Goal: Navigation & Orientation: Understand site structure

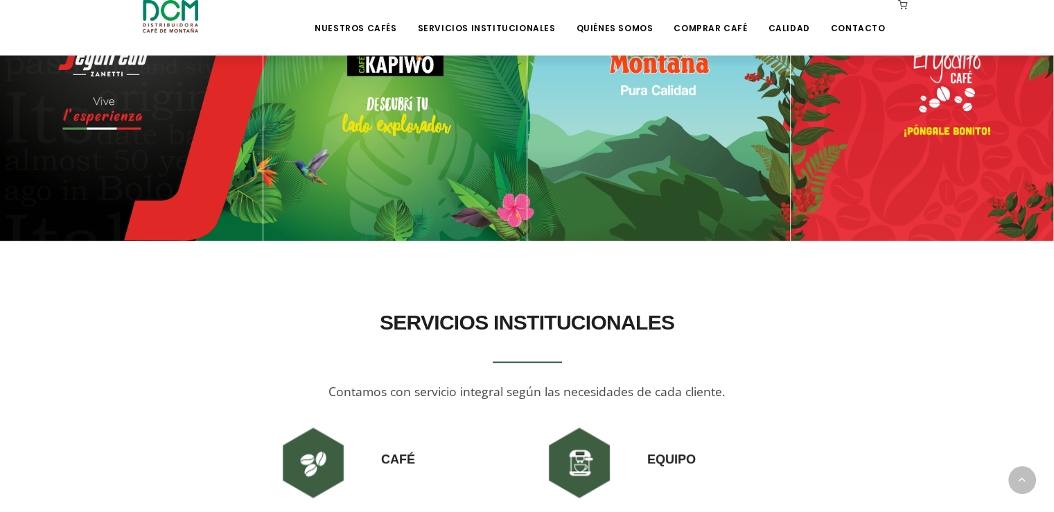
scroll to position [693, 0]
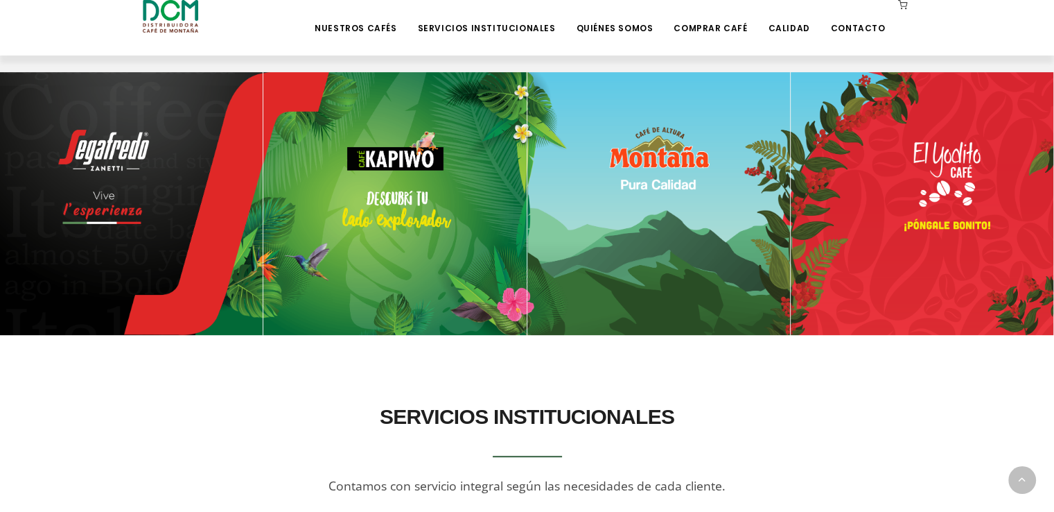
click at [428, 167] on img at bounding box center [394, 203] width 263 height 263
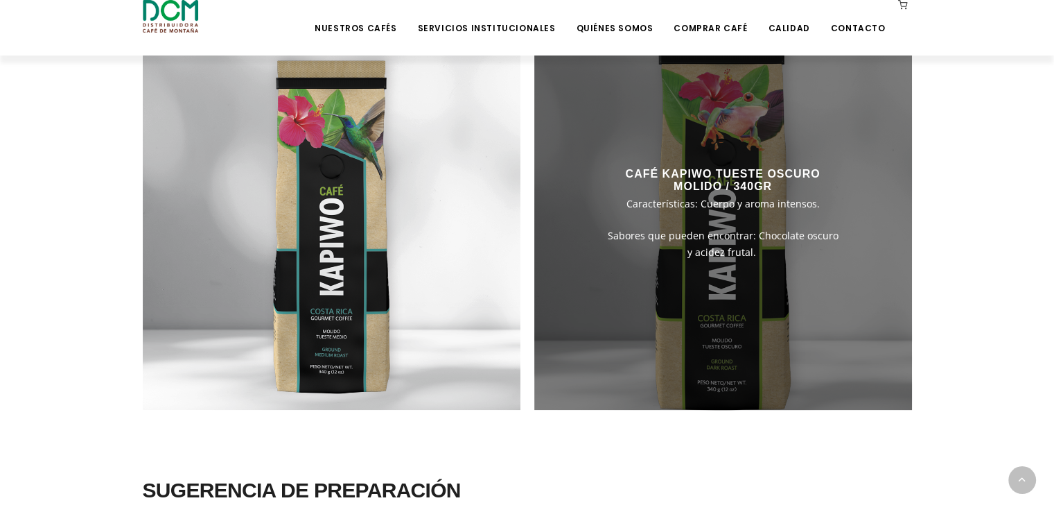
scroll to position [971, 0]
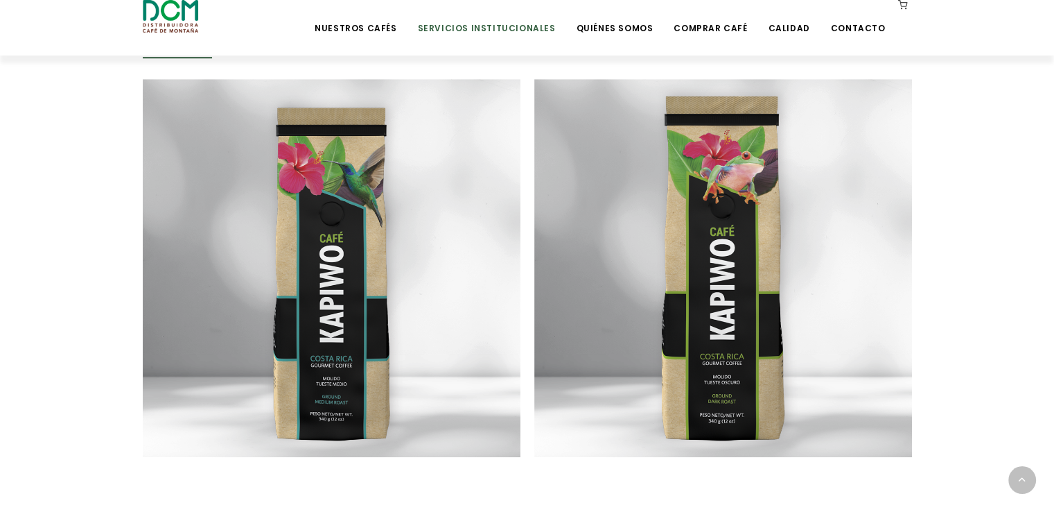
click at [512, 28] on link "Servicios Institucionales" at bounding box center [486, 17] width 155 height 33
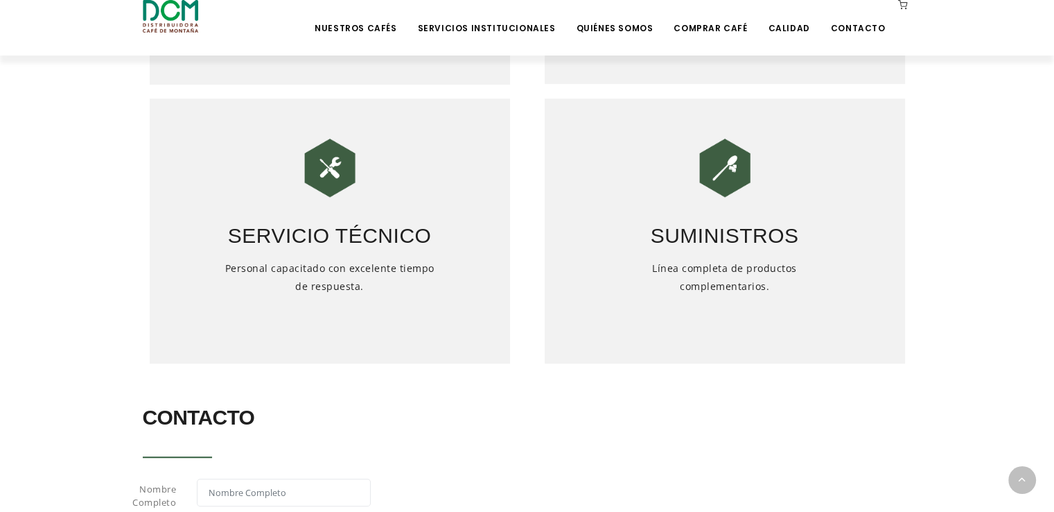
scroll to position [763, 0]
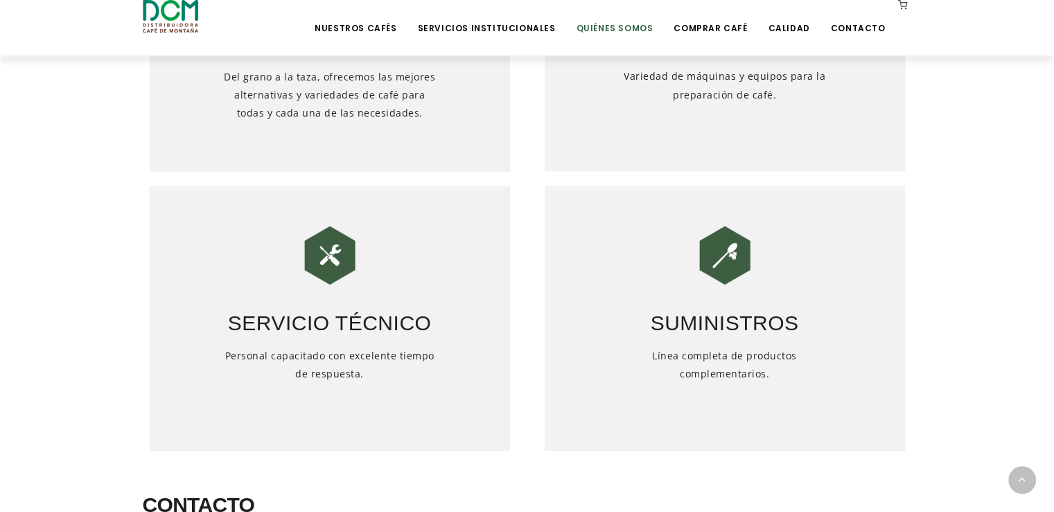
click at [612, 31] on link "Quiénes Somos" at bounding box center [615, 17] width 94 height 33
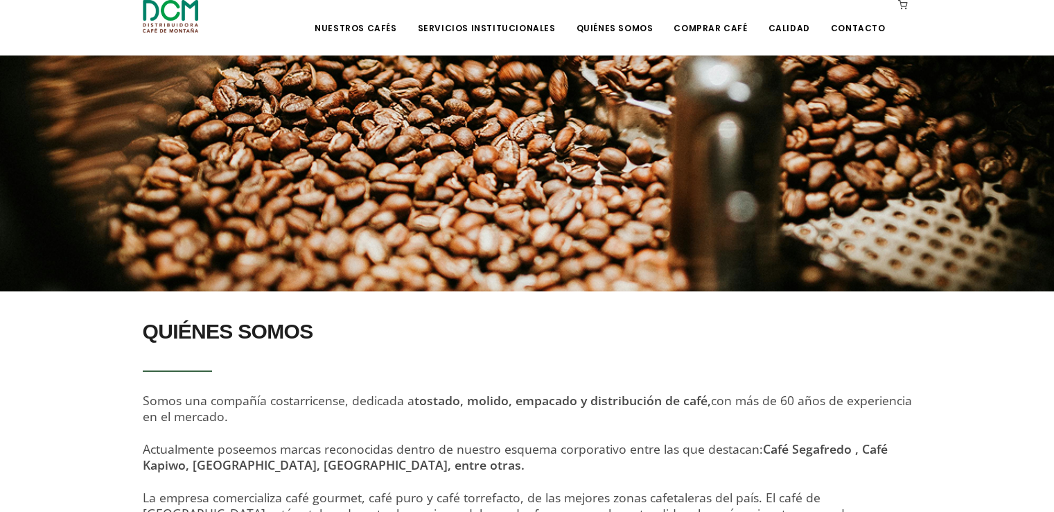
scroll to position [166, 0]
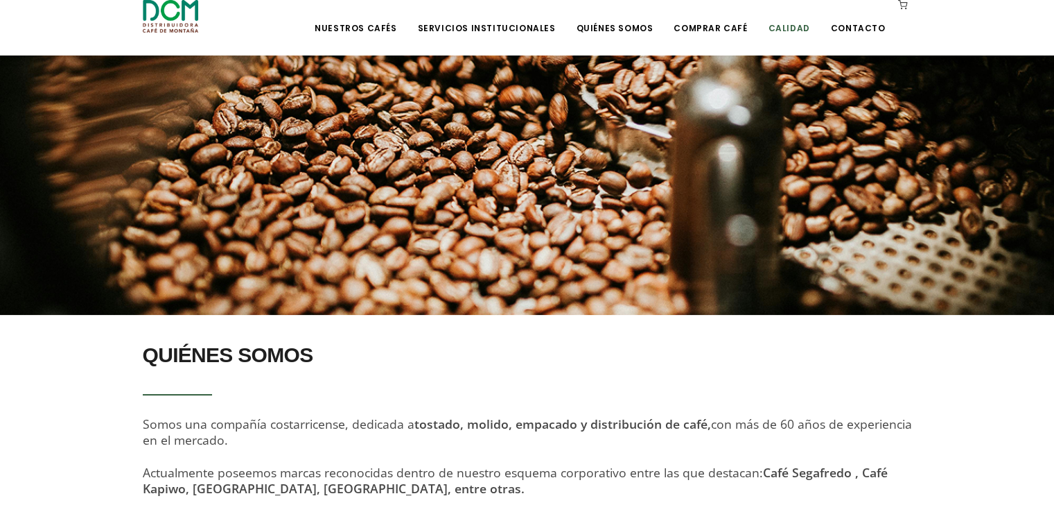
click at [790, 26] on link "Calidad" at bounding box center [789, 17] width 58 height 33
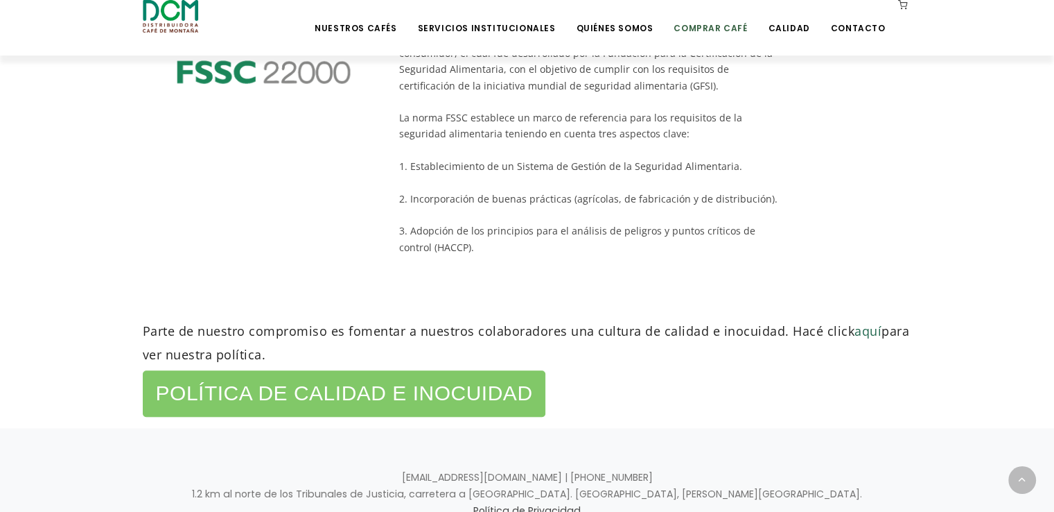
scroll to position [792, 0]
